Goal: Information Seeking & Learning: Learn about a topic

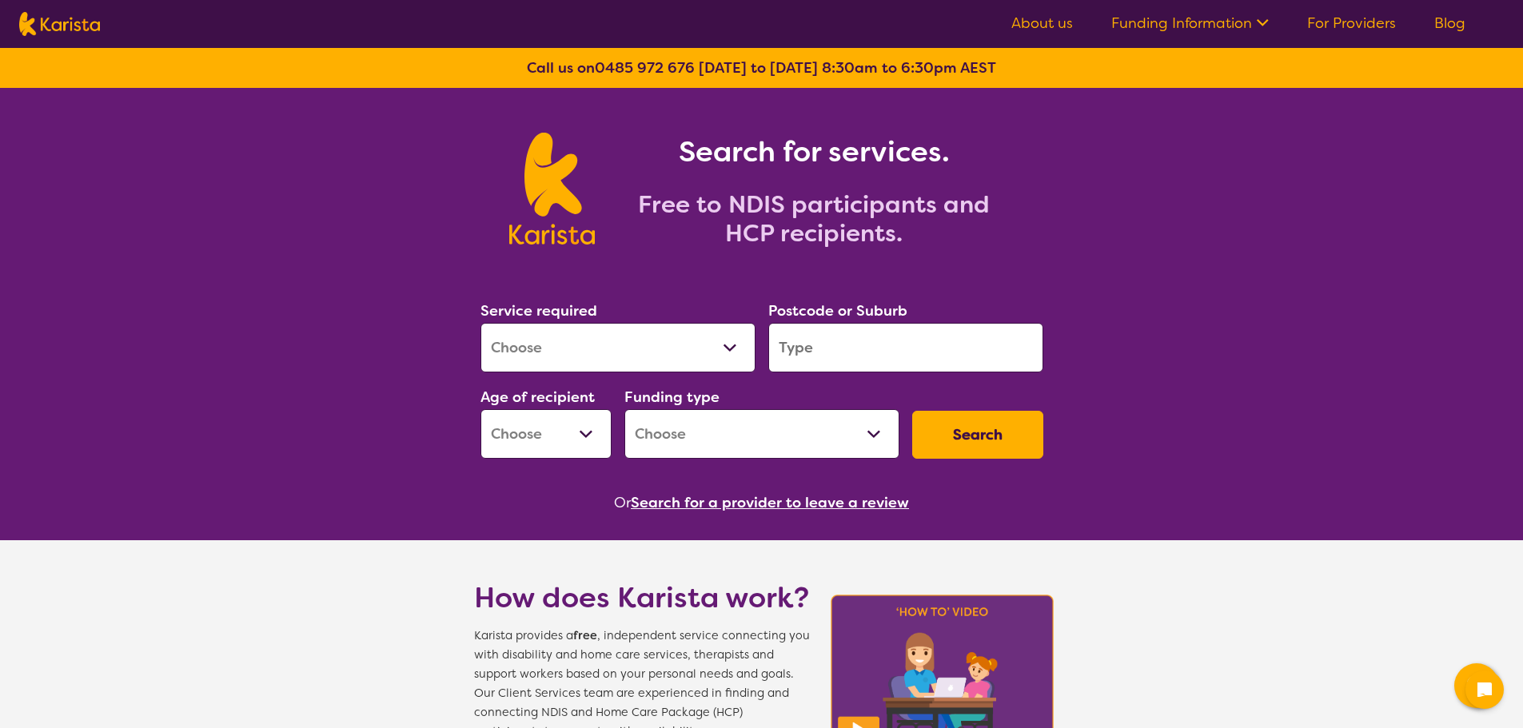
click at [728, 352] on select "Allied Health Assistant Assessment (ADHD or Autism) Behaviour support Counselli…" at bounding box center [618, 348] width 275 height 50
select select "Nursing services"
click at [481, 323] on select "Allied Health Assistant Assessment (ADHD or Autism) Behaviour support Counselli…" at bounding box center [618, 348] width 275 height 50
click at [834, 340] on input "search" at bounding box center [905, 348] width 275 height 50
type input "3122"
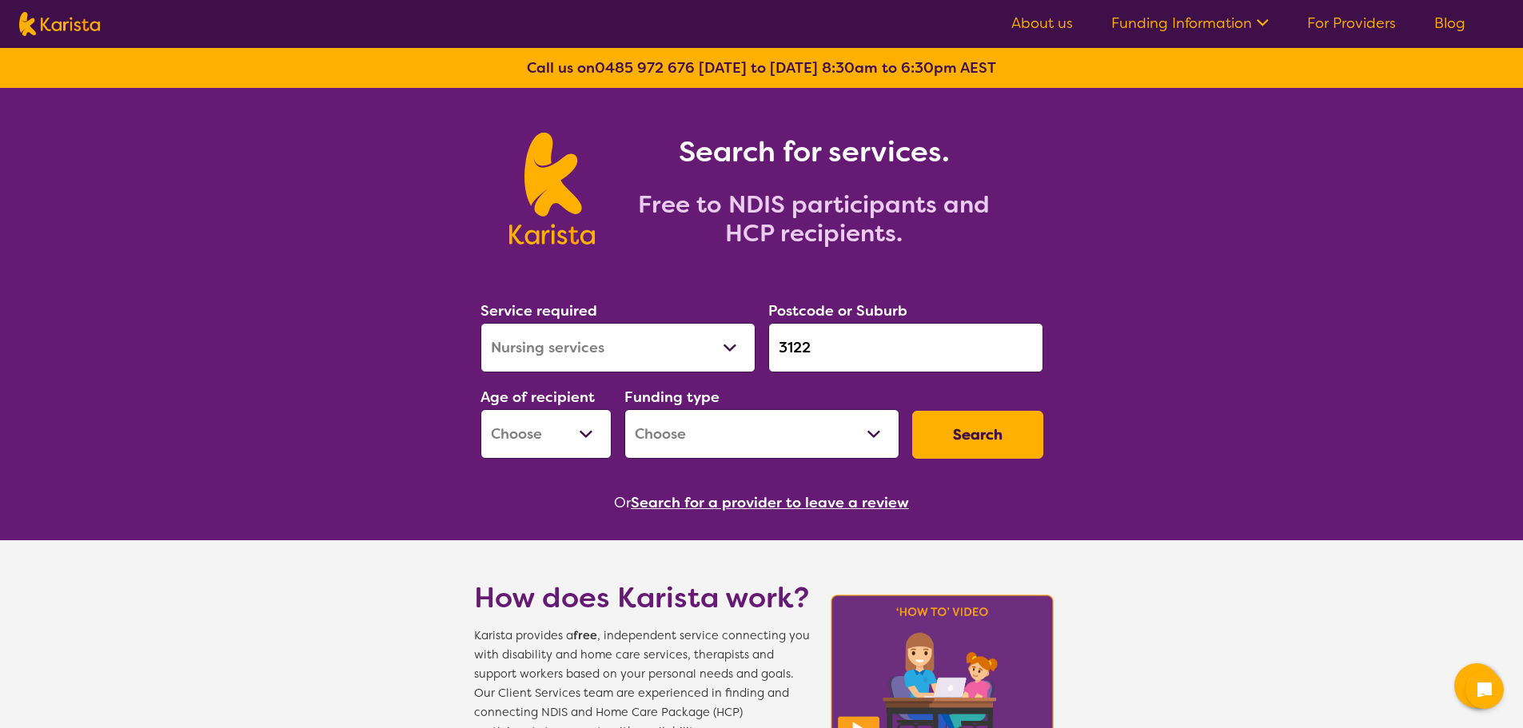
click at [580, 437] on select "Early Childhood - 0 to 9 Child - 10 to 11 Adolescent - 12 to 17 Adult - 18 to 6…" at bounding box center [546, 434] width 131 height 50
select select "AD"
click at [481, 409] on select "Early Childhood - 0 to 9 Child - 10 to 11 Adolescent - 12 to 17 Adult - 18 to 6…" at bounding box center [546, 434] width 131 height 50
click at [743, 444] on select "Home Care Package (HCP) National Disability Insurance Scheme (NDIS) I don't know" at bounding box center [761, 434] width 275 height 50
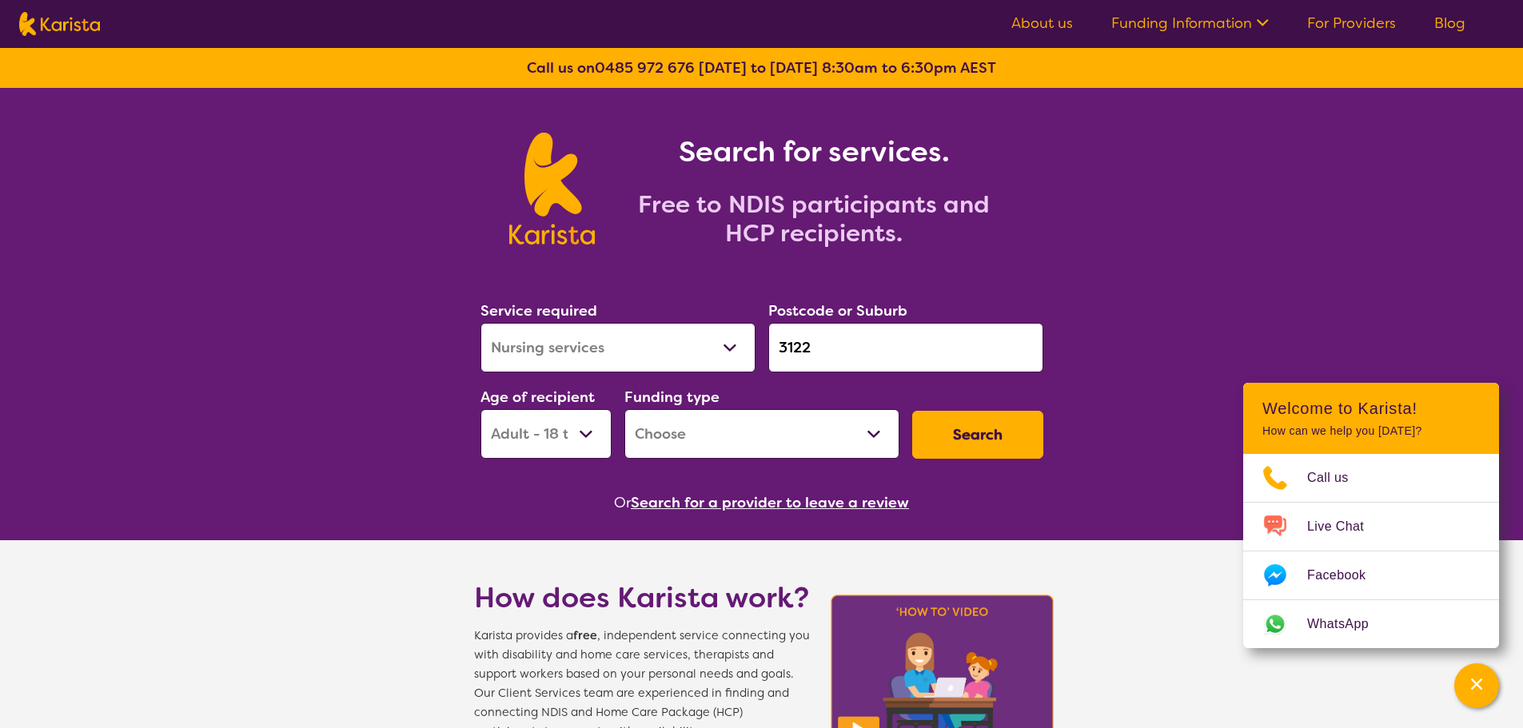
select select "NDIS"
click at [624, 409] on select "Home Care Package (HCP) National Disability Insurance Scheme (NDIS) I don't know" at bounding box center [761, 434] width 275 height 50
click at [953, 431] on button "Search" at bounding box center [977, 435] width 131 height 48
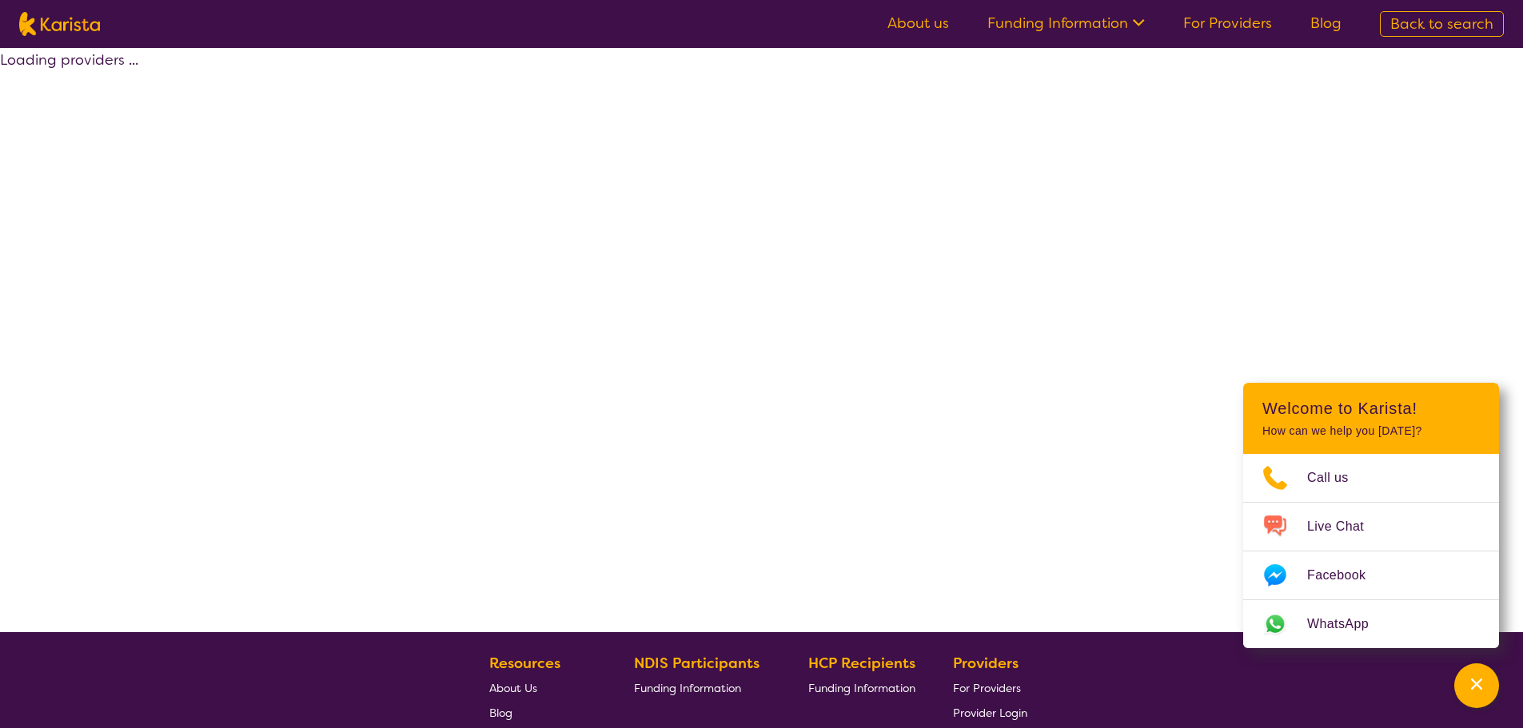
select select "by_score"
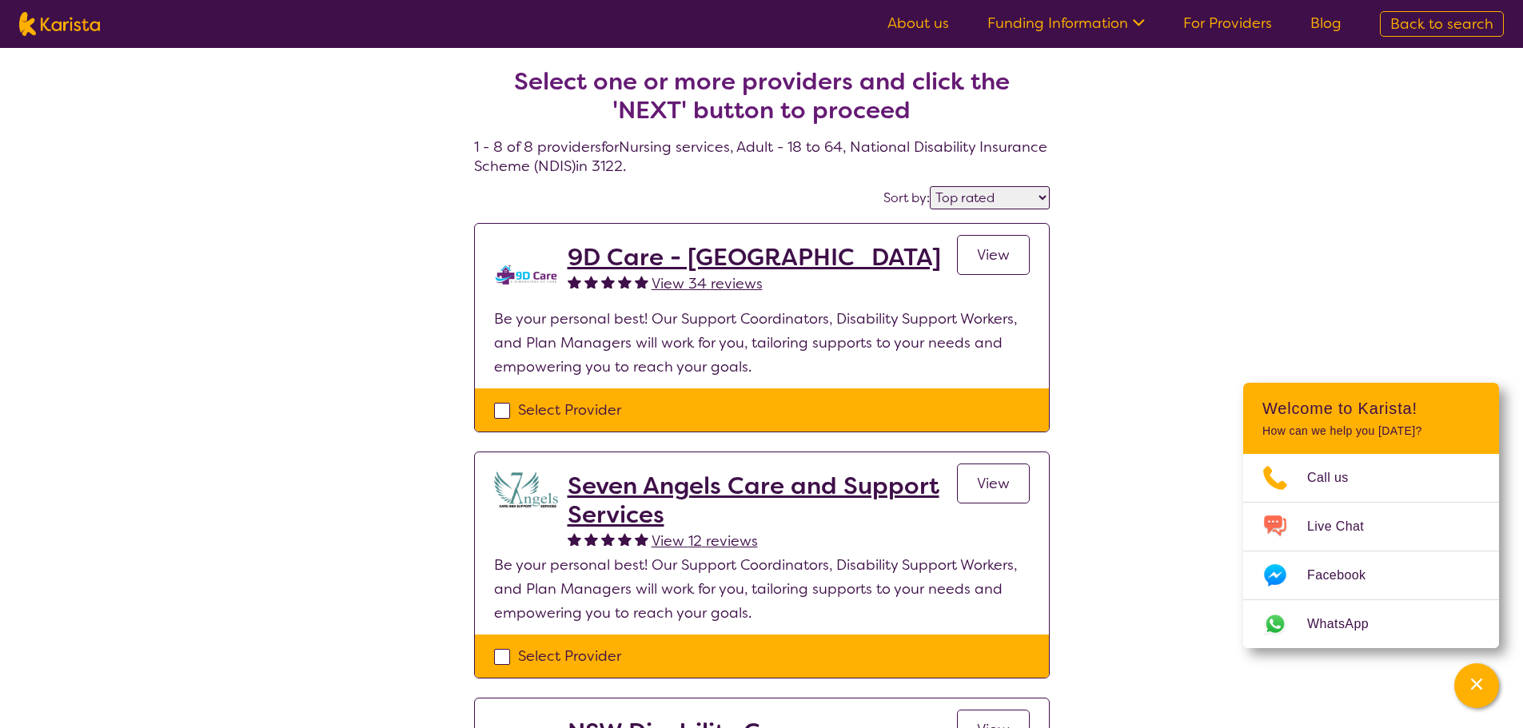
click at [1253, 26] on link "For Providers" at bounding box center [1227, 23] width 89 height 19
